Goal: Information Seeking & Learning: Learn about a topic

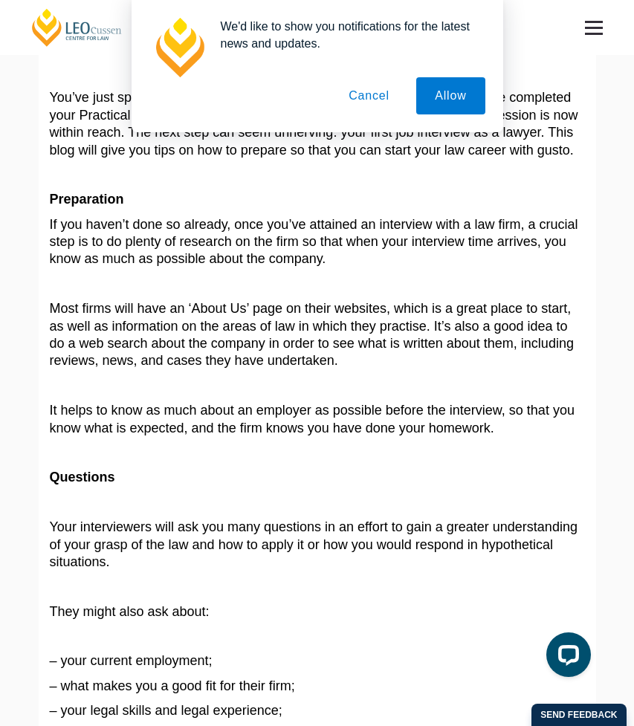
scroll to position [80, 0]
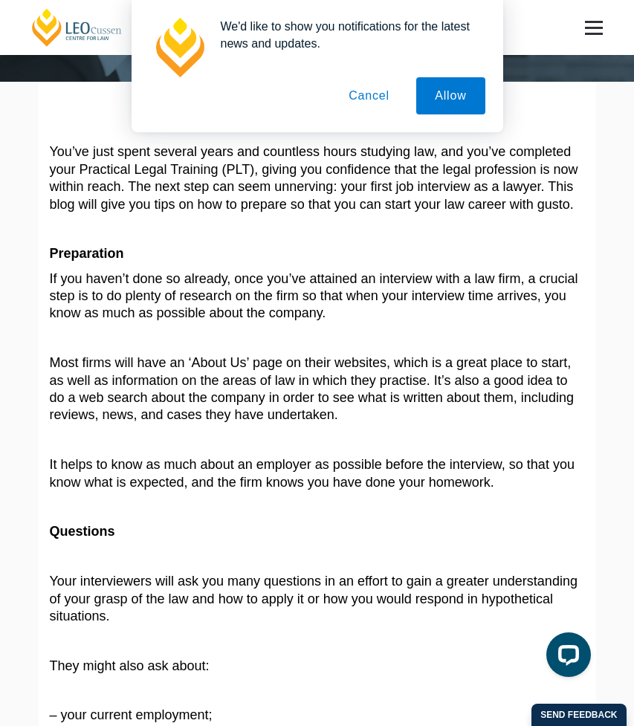
click at [371, 94] on button "Cancel" at bounding box center [369, 95] width 78 height 37
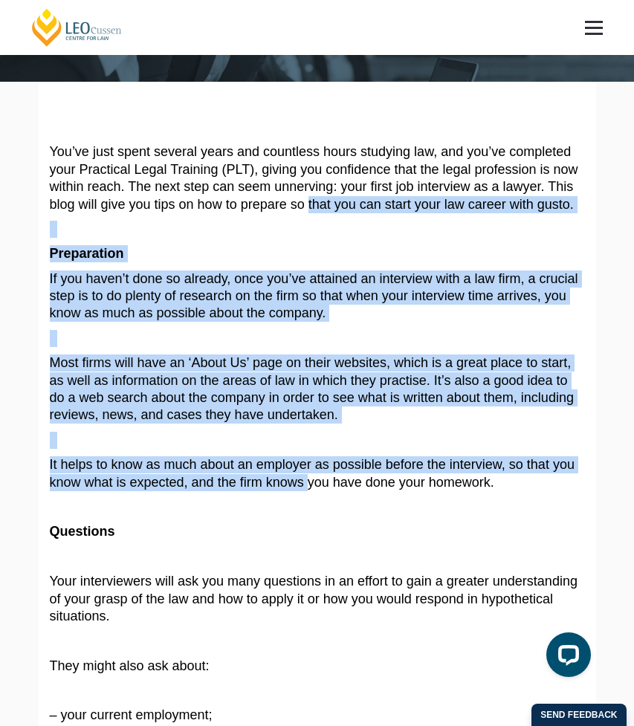
drag, startPoint x: 314, startPoint y: 209, endPoint x: 313, endPoint y: 488, distance: 278.8
click at [313, 488] on span "It helps to know as much about an employer as possible before the interview, so…" at bounding box center [312, 473] width 525 height 32
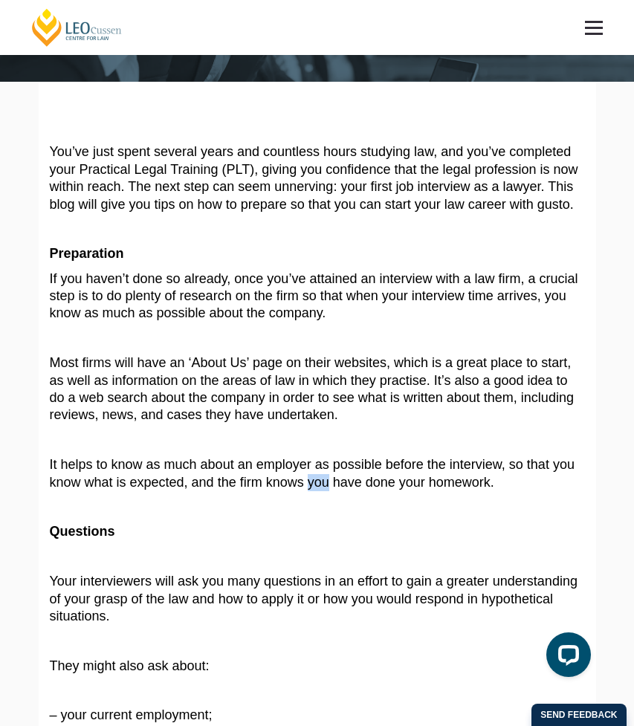
click at [313, 488] on span "It helps to know as much about an employer as possible before the interview, so…" at bounding box center [312, 473] width 525 height 32
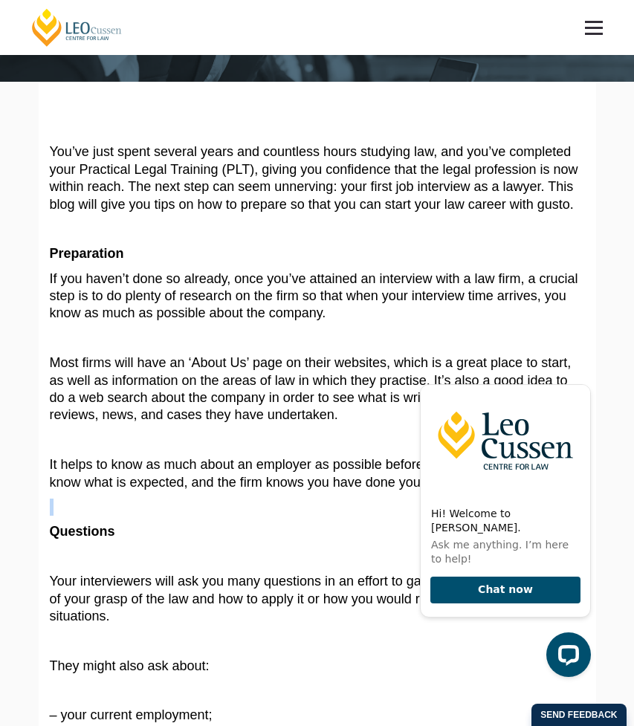
drag, startPoint x: 573, startPoint y: 494, endPoint x: 366, endPoint y: 514, distance: 208.4
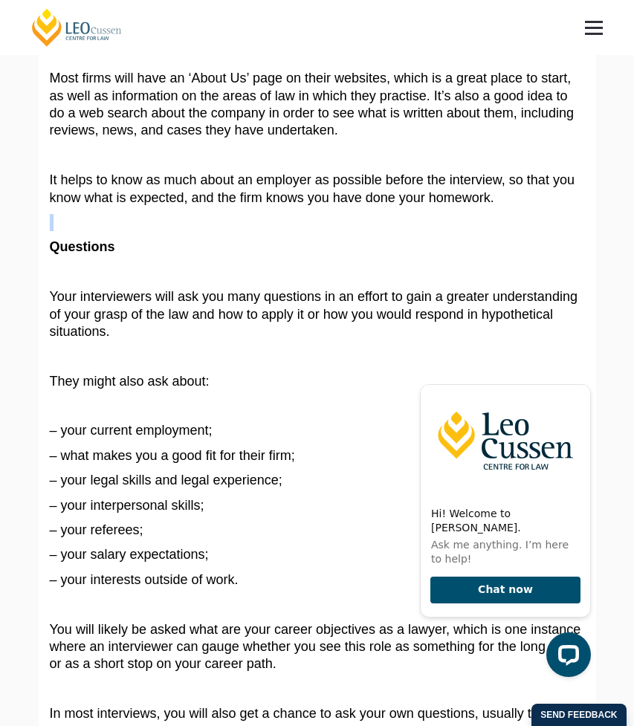
scroll to position [365, 0]
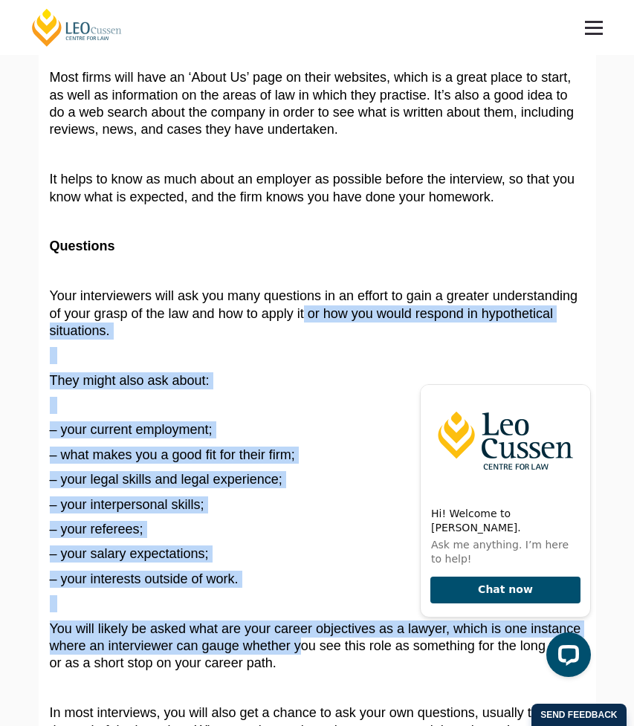
click at [307, 314] on article "You’ve just spent several years and countless hours studying law, and you’ve co…" at bounding box center [317, 639] width 535 height 1612
click at [307, 314] on span "Your interviewers will ask you many questions in an effort to gain a greater un…" at bounding box center [314, 313] width 528 height 50
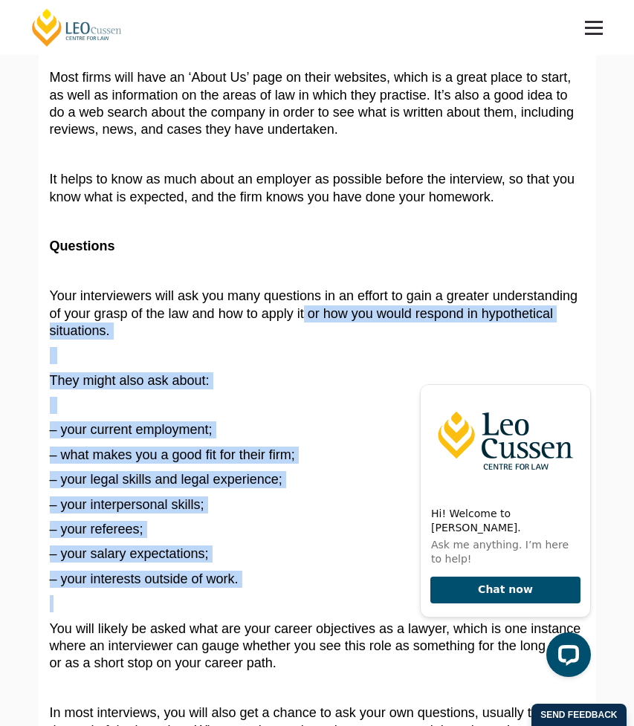
drag, startPoint x: 307, startPoint y: 314, endPoint x: 271, endPoint y: 607, distance: 295.1
click at [271, 607] on article "You’ve just spent several years and countless hours studying law, and you’ve co…" at bounding box center [317, 639] width 535 height 1612
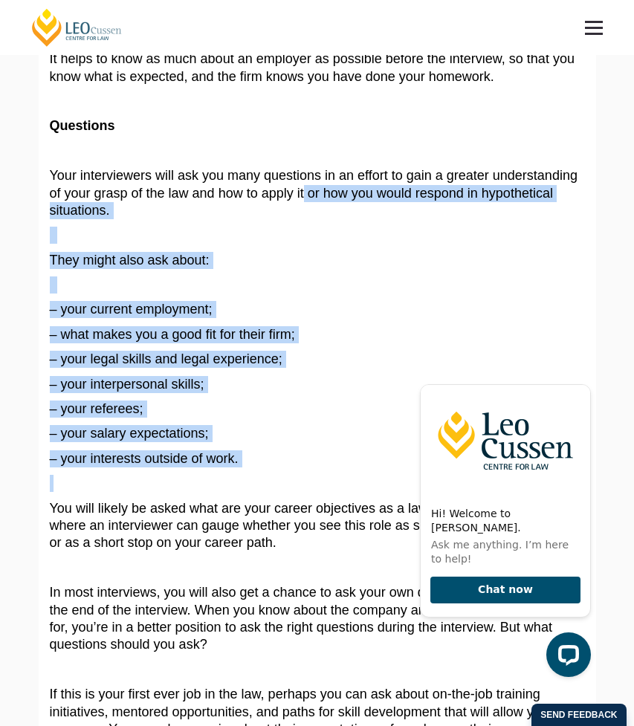
scroll to position [498, 0]
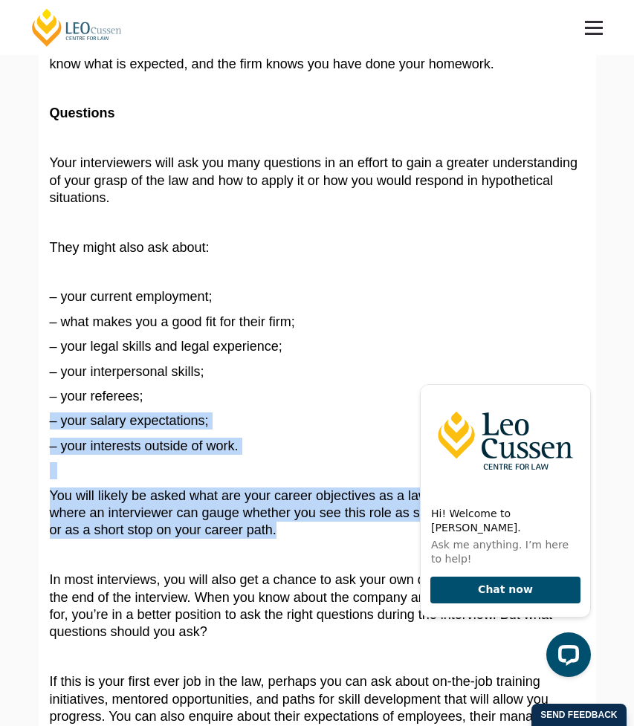
drag, startPoint x: 311, startPoint y: 538, endPoint x: 311, endPoint y: 396, distance: 142.0
click at [311, 396] on article "You’ve just spent several years and countless hours studying law, and you’ve co…" at bounding box center [317, 506] width 535 height 1612
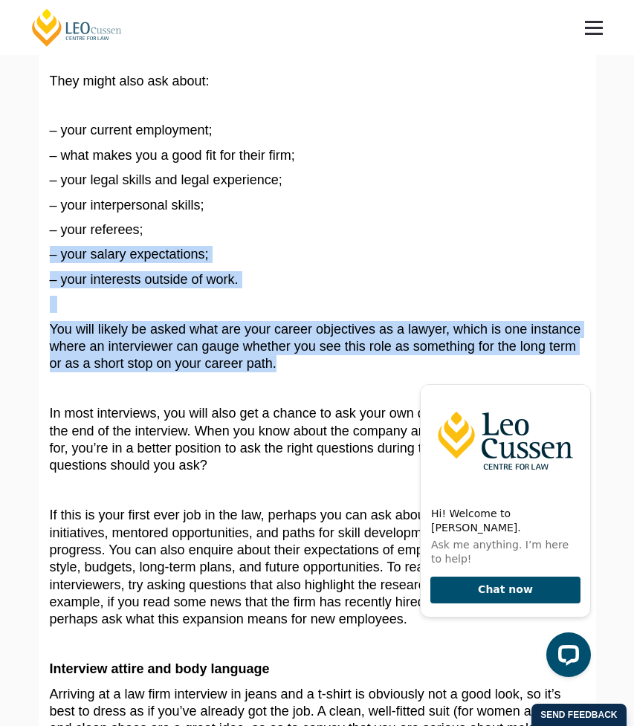
scroll to position [668, 0]
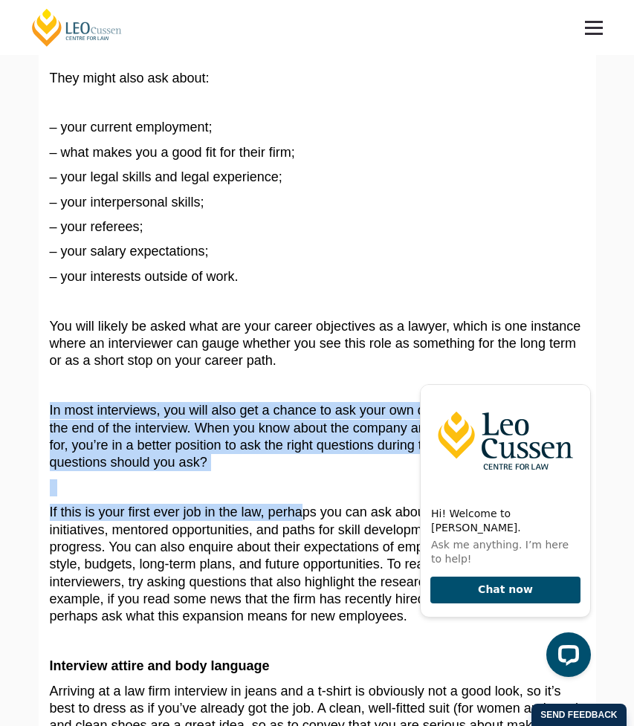
drag, startPoint x: 311, startPoint y: 396, endPoint x: 303, endPoint y: 510, distance: 114.1
click at [303, 510] on article "You’ve just spent several years and countless hours studying law, and you’ve co…" at bounding box center [317, 337] width 535 height 1612
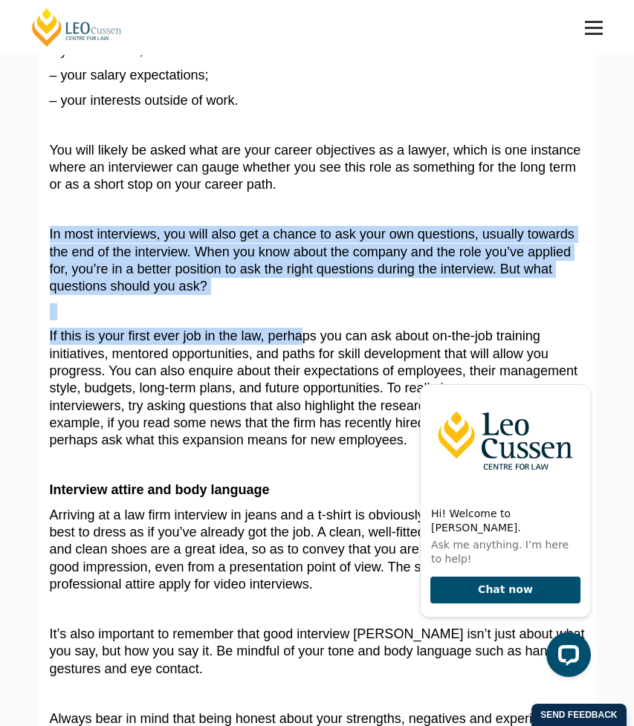
scroll to position [847, 0]
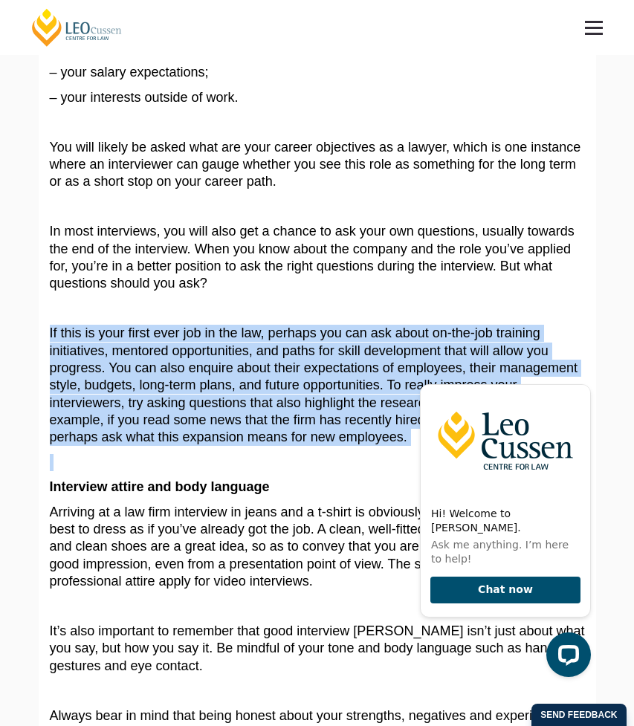
drag, startPoint x: 358, startPoint y: 461, endPoint x: 329, endPoint y: 317, distance: 146.5
click at [329, 317] on article "You’ve just spent several years and countless hours studying law, and you’ve co…" at bounding box center [317, 158] width 535 height 1612
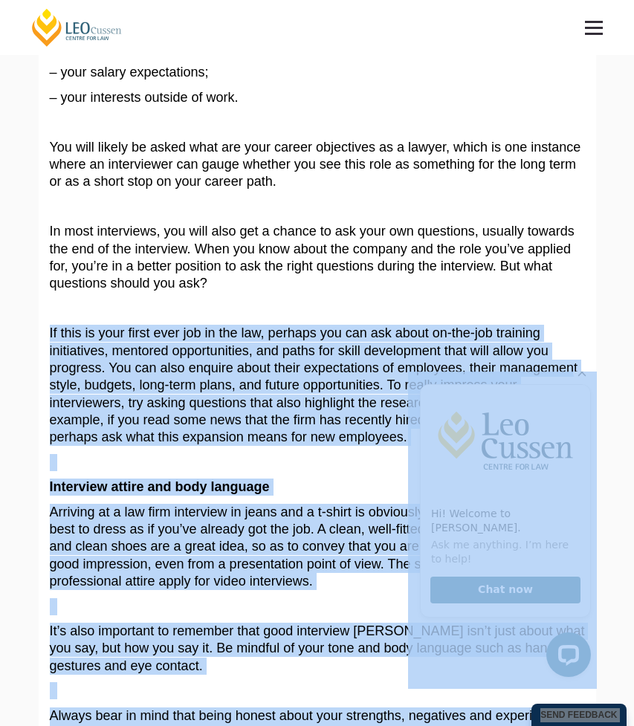
drag, startPoint x: 737, startPoint y: 689, endPoint x: 482, endPoint y: 444, distance: 353.8
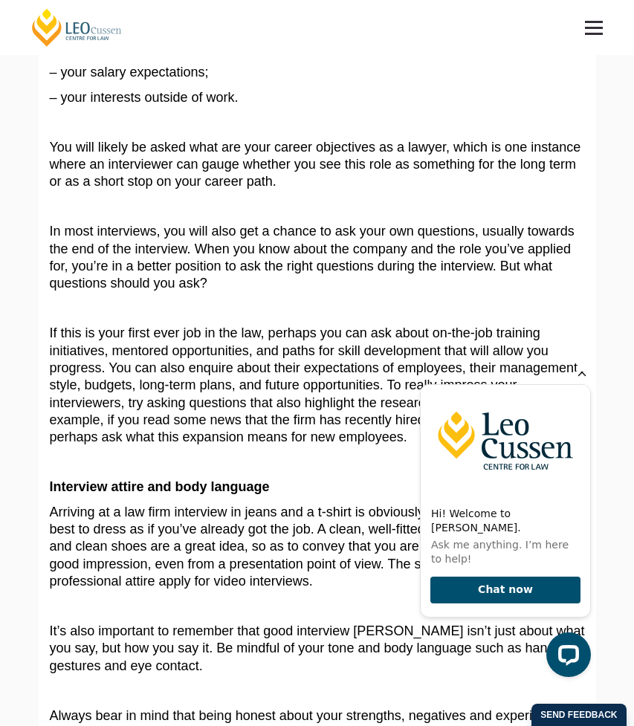
click at [581, 377] on icon "Hide greeting" at bounding box center [582, 373] width 8 height 8
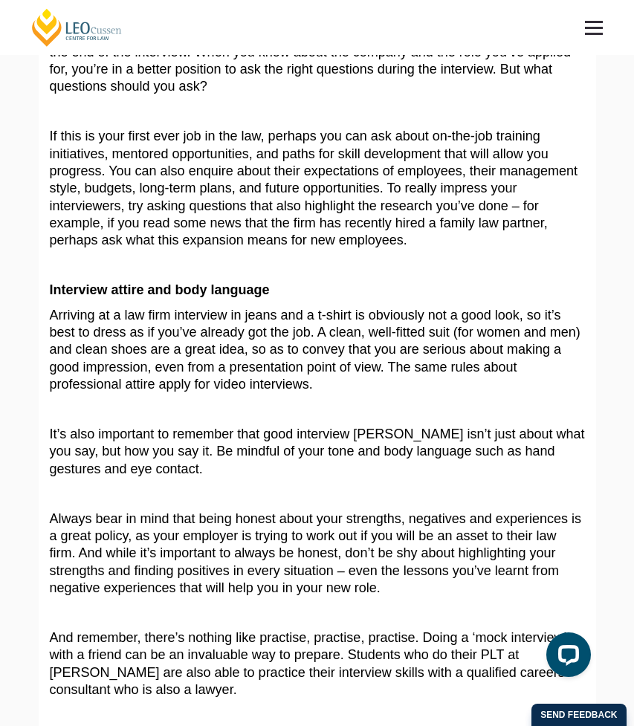
scroll to position [1066, 0]
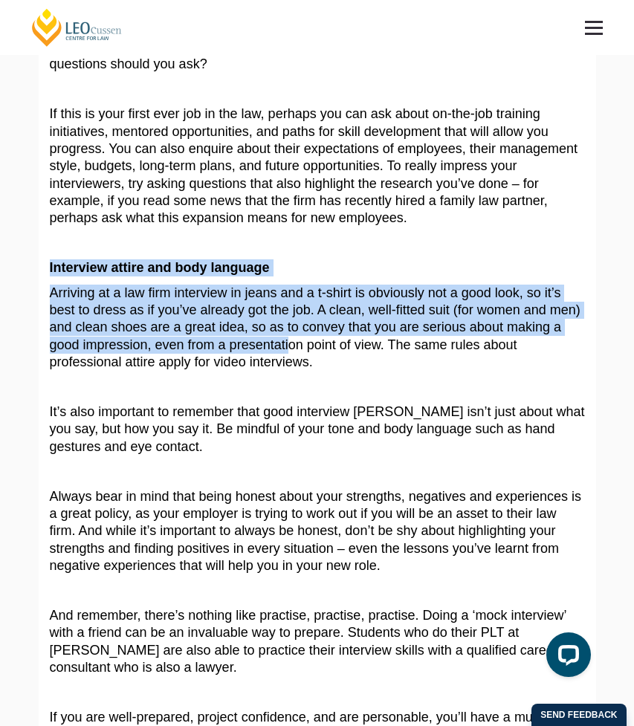
drag, startPoint x: 347, startPoint y: 237, endPoint x: 347, endPoint y: 347, distance: 110.0
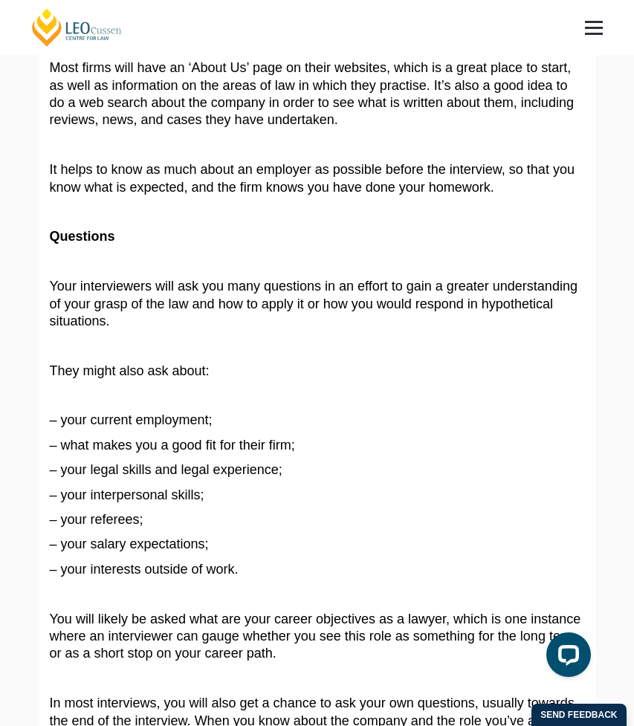
scroll to position [372, 0]
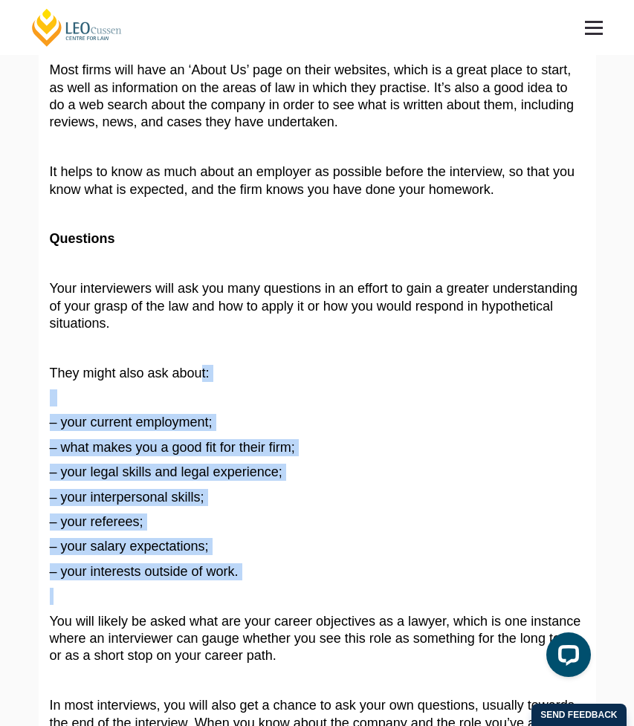
drag, startPoint x: 198, startPoint y: 372, endPoint x: 294, endPoint y: 591, distance: 239.4
click at [294, 591] on article "You’ve just spent several years and countless hours studying law, and you’ve co…" at bounding box center [317, 632] width 535 height 1612
click at [294, 591] on p at bounding box center [317, 596] width 535 height 17
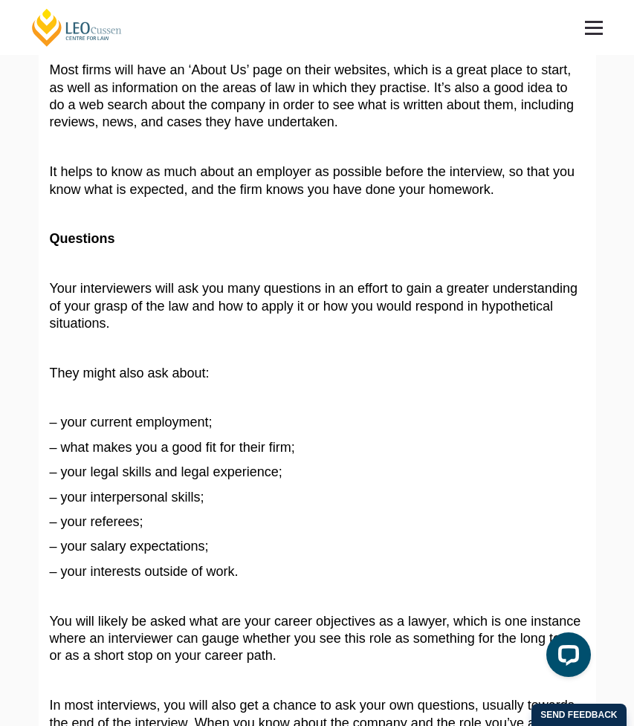
drag, startPoint x: 211, startPoint y: 323, endPoint x: 145, endPoint y: 549, distance: 235.5
click at [145, 549] on article "You’ve just spent several years and countless hours studying law, and you’ve co…" at bounding box center [317, 632] width 535 height 1612
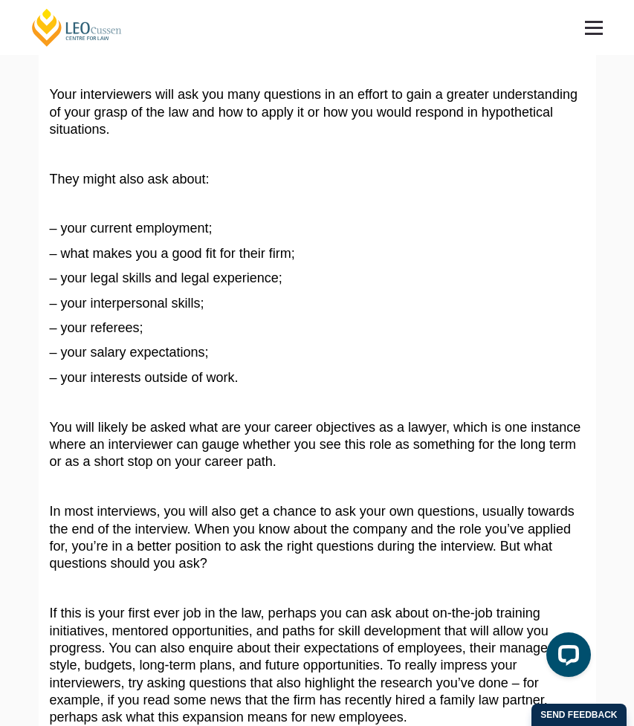
scroll to position [785, 0]
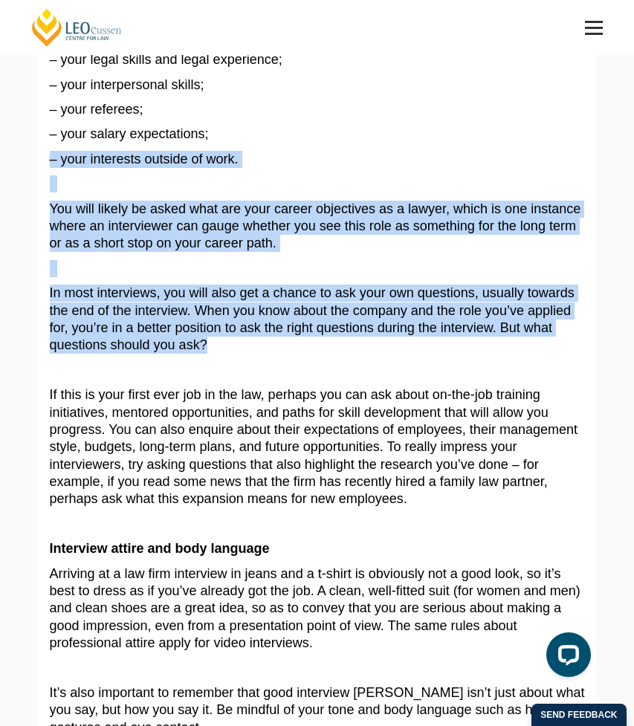
drag, startPoint x: 296, startPoint y: 143, endPoint x: 335, endPoint y: 344, distance: 204.4
click at [335, 346] on article "You’ve just spent several years and countless hours studying law, and you’ve co…" at bounding box center [317, 219] width 535 height 1612
click at [335, 344] on p "In most interviews, you will also get a chance to ask your own questions, usual…" at bounding box center [317, 320] width 535 height 70
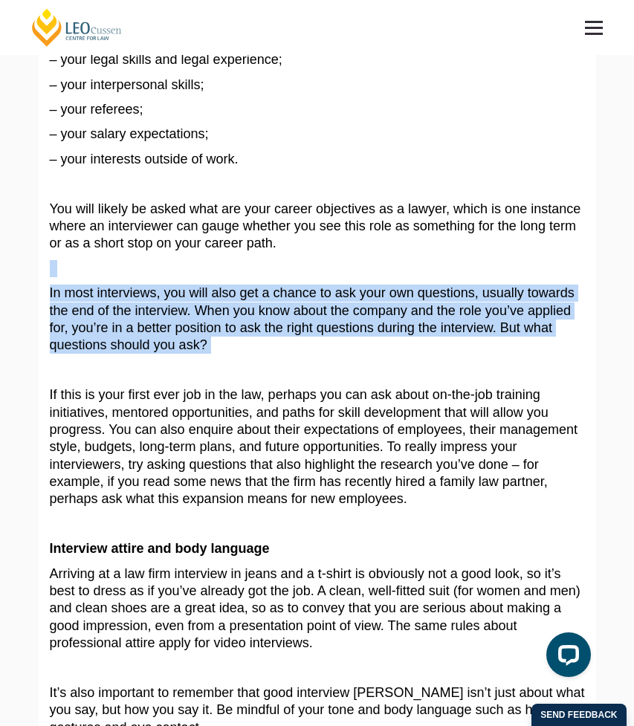
drag, startPoint x: 335, startPoint y: 344, endPoint x: 345, endPoint y: 259, distance: 85.4
click at [345, 259] on article "You’ve just spent several years and countless hours studying law, and you’ve co…" at bounding box center [317, 219] width 535 height 1612
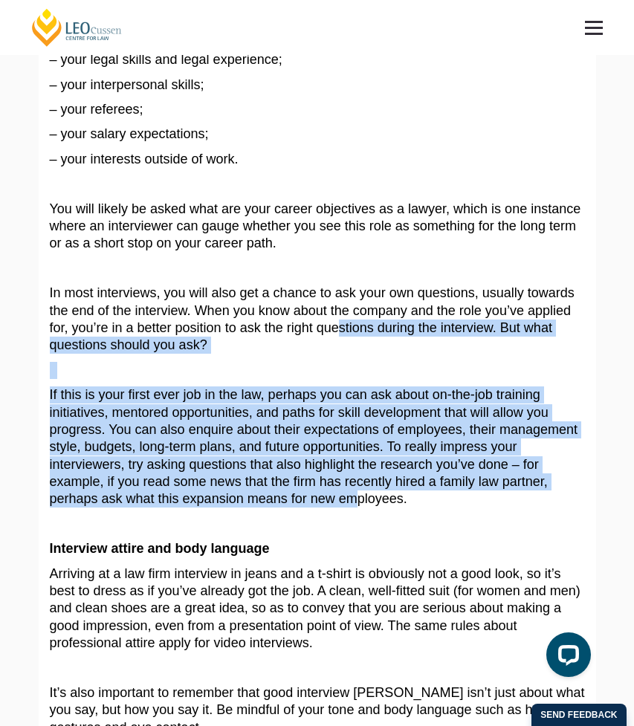
drag, startPoint x: 340, startPoint y: 333, endPoint x: 363, endPoint y: 503, distance: 171.0
click at [363, 503] on article "You’ve just spent several years and countless hours studying law, and you’ve co…" at bounding box center [317, 219] width 535 height 1612
click at [363, 503] on span "If this is your first ever job in the law, perhaps you can ask about on-the-job…" at bounding box center [314, 446] width 528 height 119
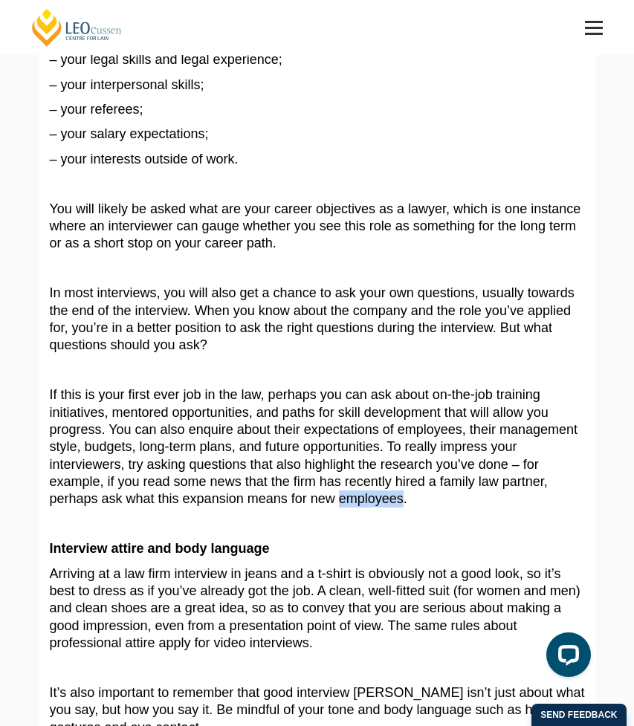
click at [363, 503] on span "If this is your first ever job in the law, perhaps you can ask about on-the-job…" at bounding box center [314, 446] width 528 height 119
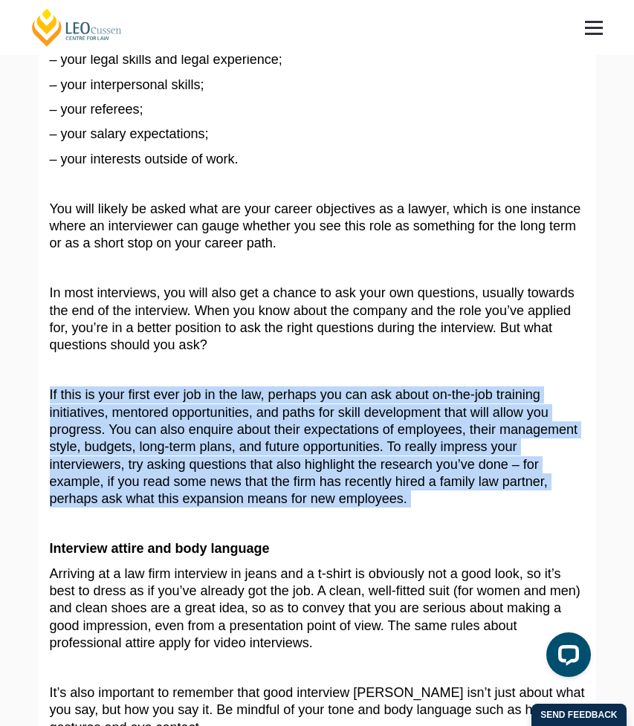
click at [363, 503] on span "If this is your first ever job in the law, perhaps you can ask about on-the-job…" at bounding box center [314, 446] width 528 height 119
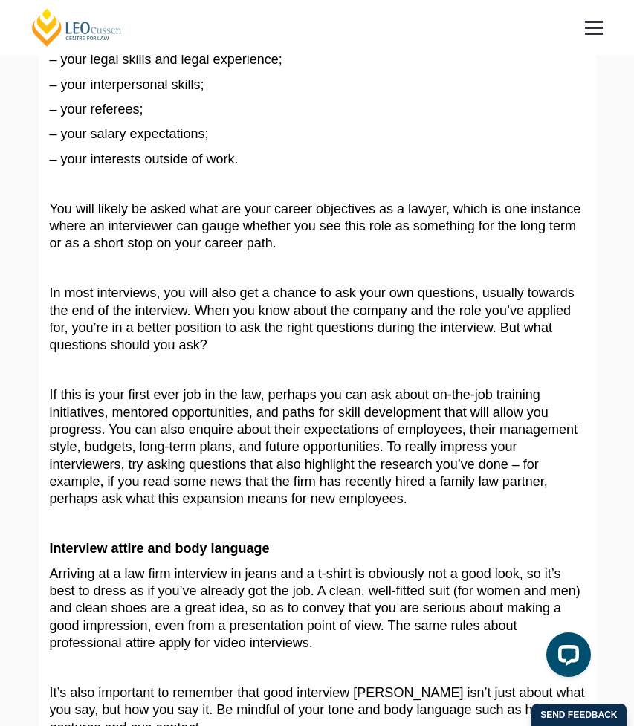
click at [363, 503] on span "If this is your first ever job in the law, perhaps you can ask about on-the-job…" at bounding box center [314, 446] width 528 height 119
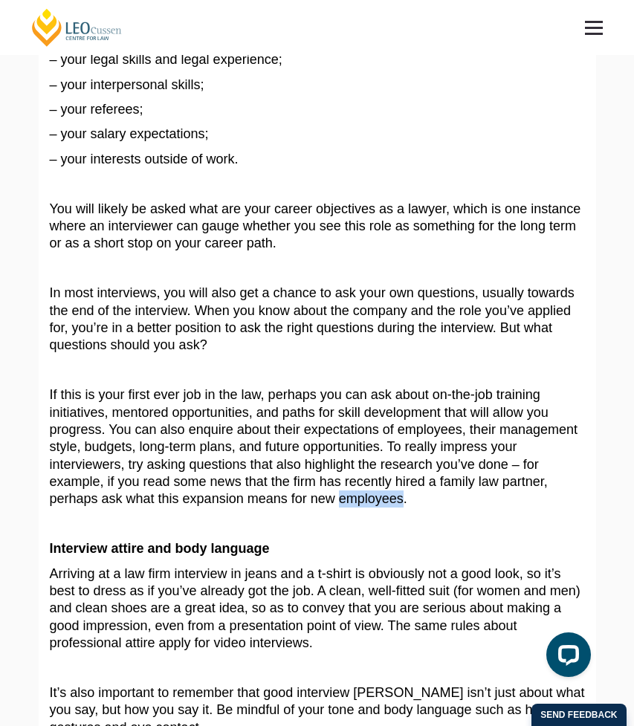
click at [363, 503] on span "If this is your first ever job in the law, perhaps you can ask about on-the-job…" at bounding box center [314, 446] width 528 height 119
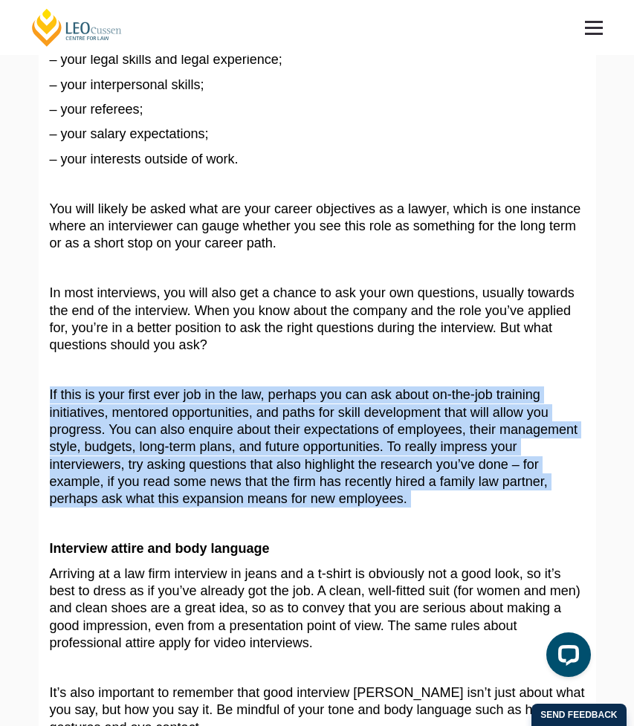
click at [363, 503] on span "If this is your first ever job in the law, perhaps you can ask about on-the-job…" at bounding box center [314, 446] width 528 height 119
